Goal: Find specific page/section

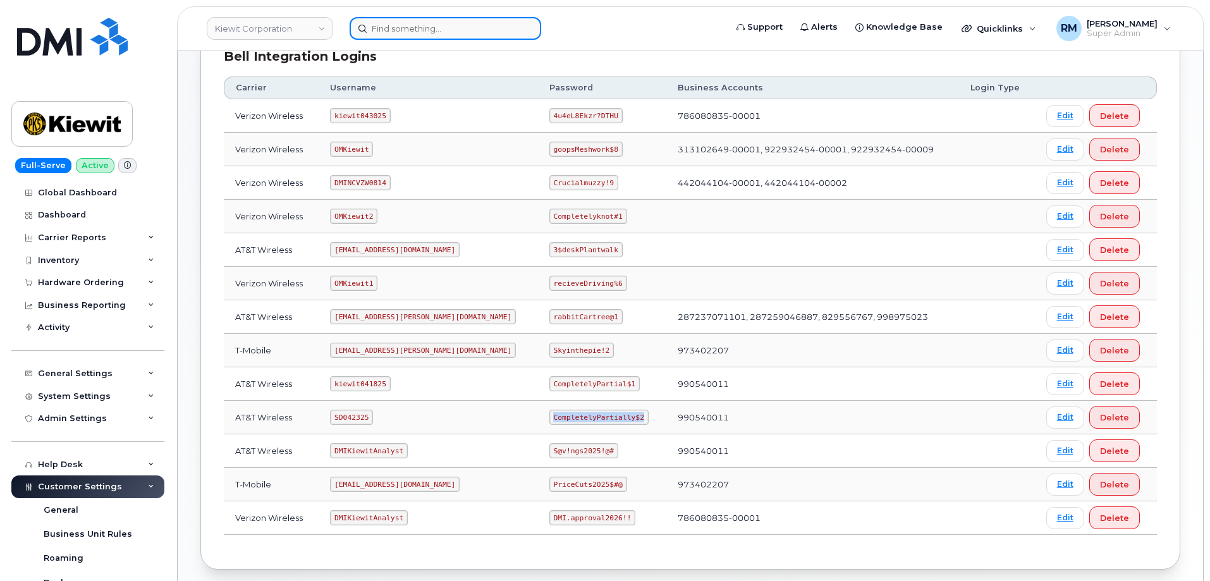
scroll to position [190, 0]
click at [393, 35] on input at bounding box center [446, 28] width 192 height 23
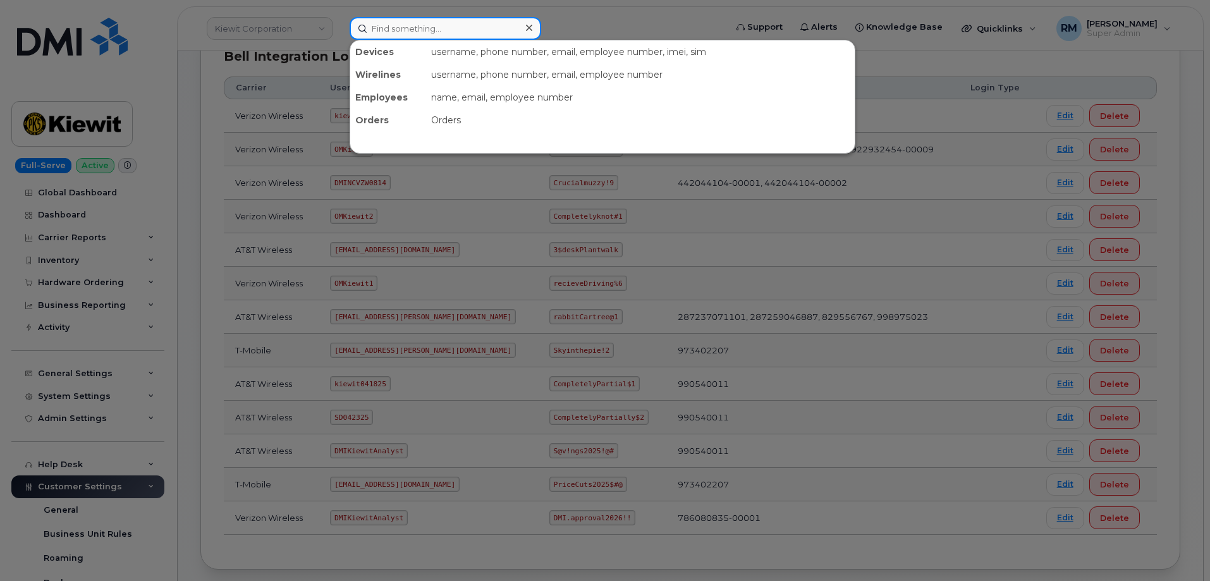
paste input "626-786-4870"
type input "626-786-4870"
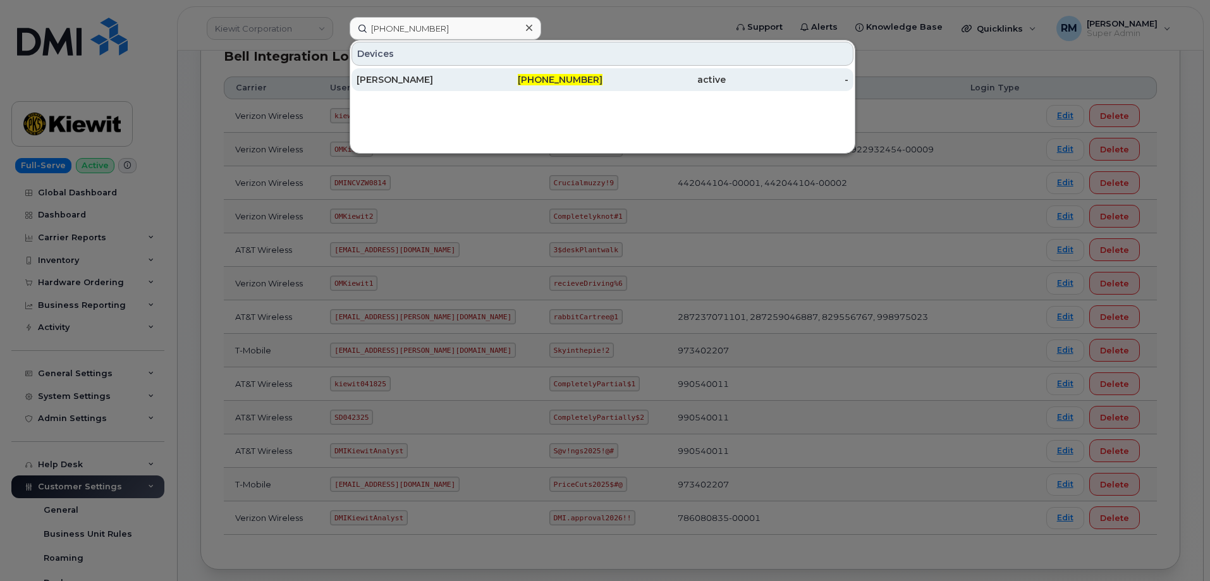
click at [386, 79] on div "RYAN SLADE" at bounding box center [418, 79] width 123 height 13
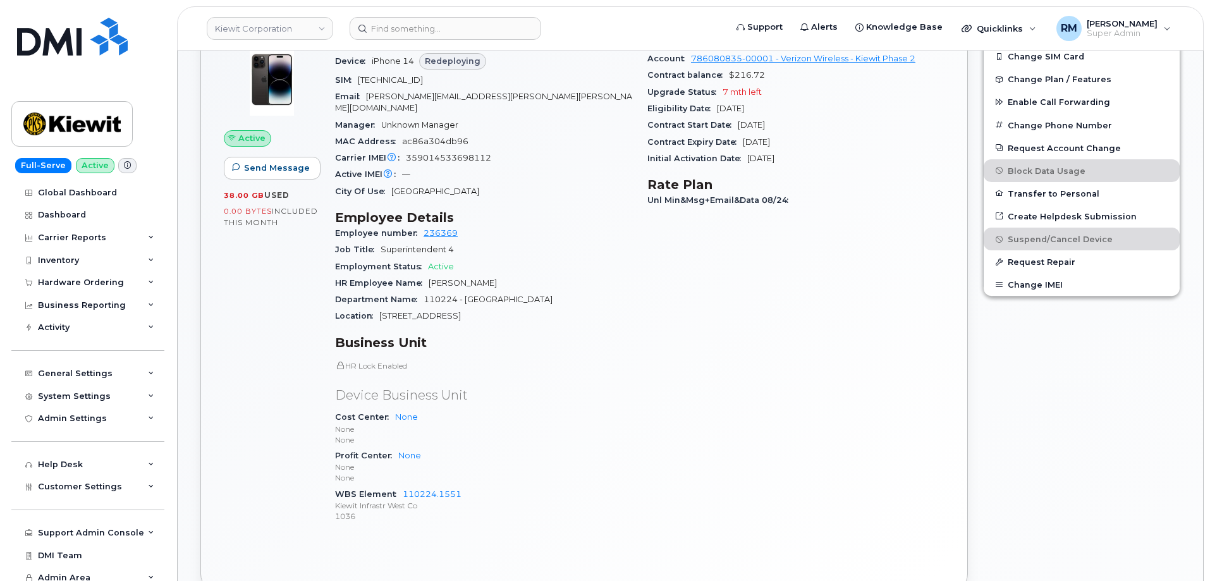
scroll to position [506, 0]
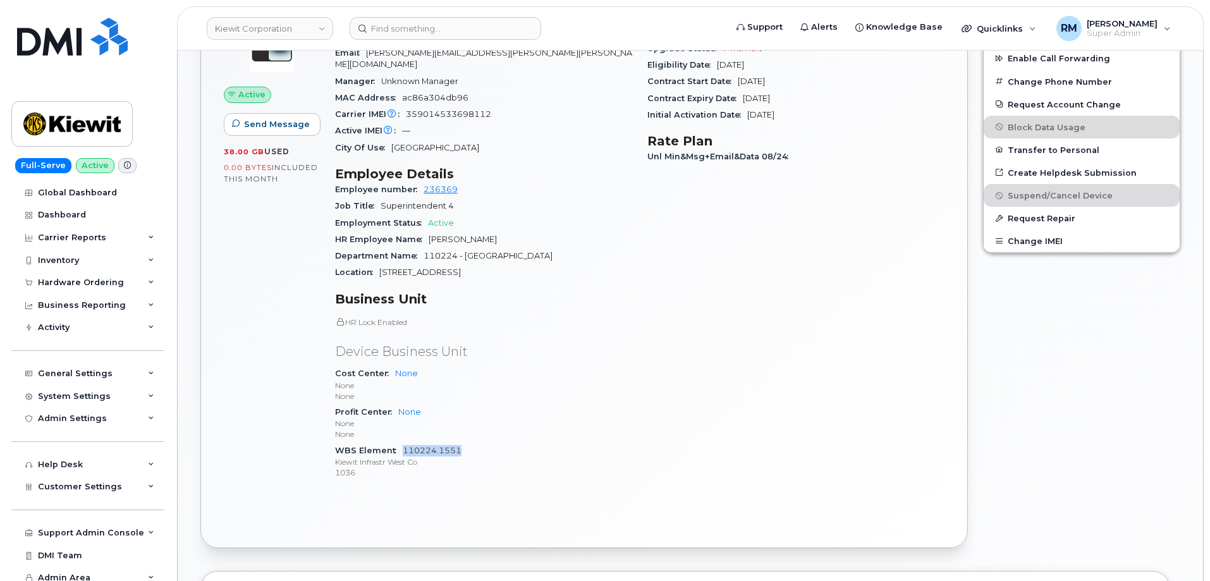
drag, startPoint x: 470, startPoint y: 436, endPoint x: 403, endPoint y: 441, distance: 67.2
click at [403, 442] on div "WBS Element 110224.1551 Kiewit Infrastr West Co 1036" at bounding box center [483, 461] width 297 height 39
copy link "110224.1551"
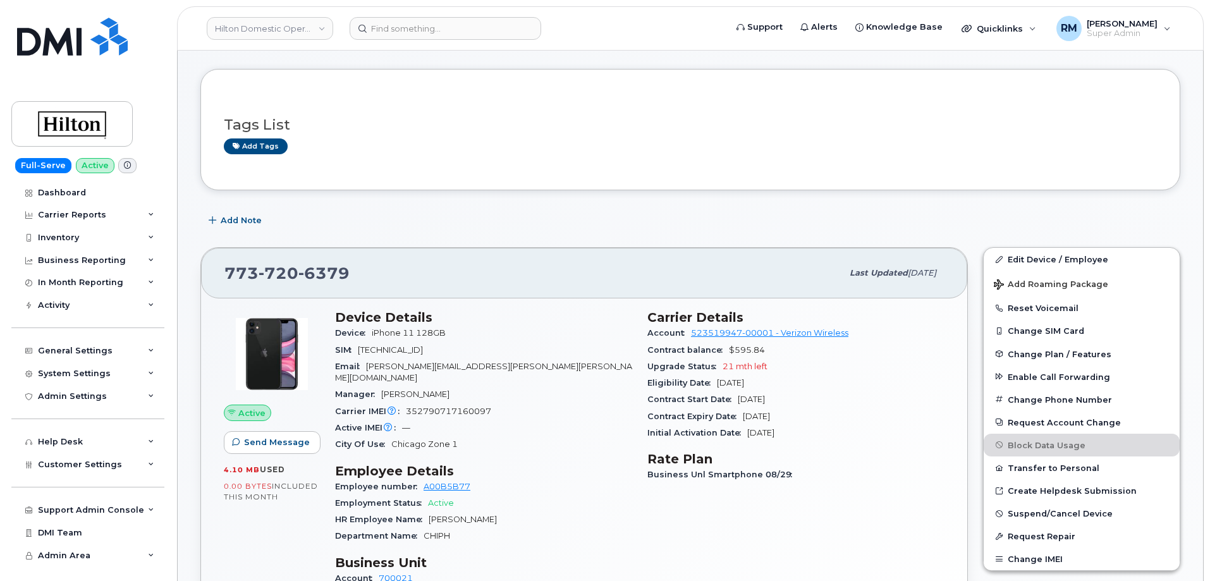
scroll to position [63, 0]
